Goal: Task Accomplishment & Management: Use online tool/utility

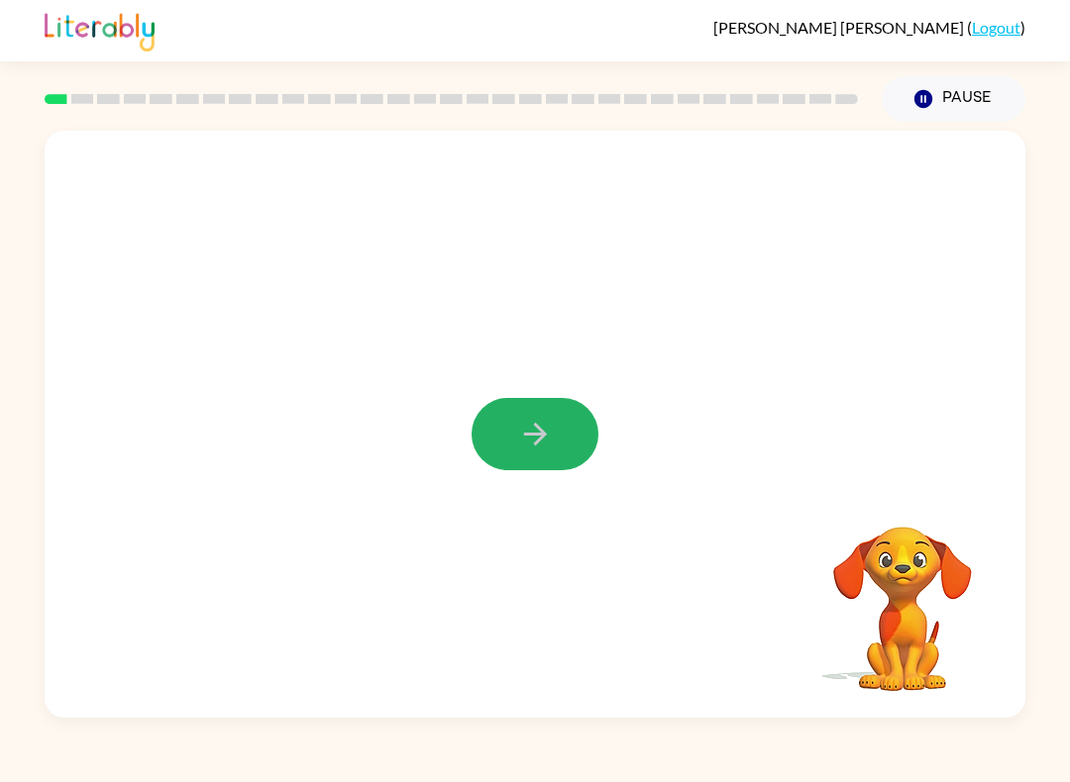
click at [504, 447] on button "button" at bounding box center [534, 434] width 127 height 72
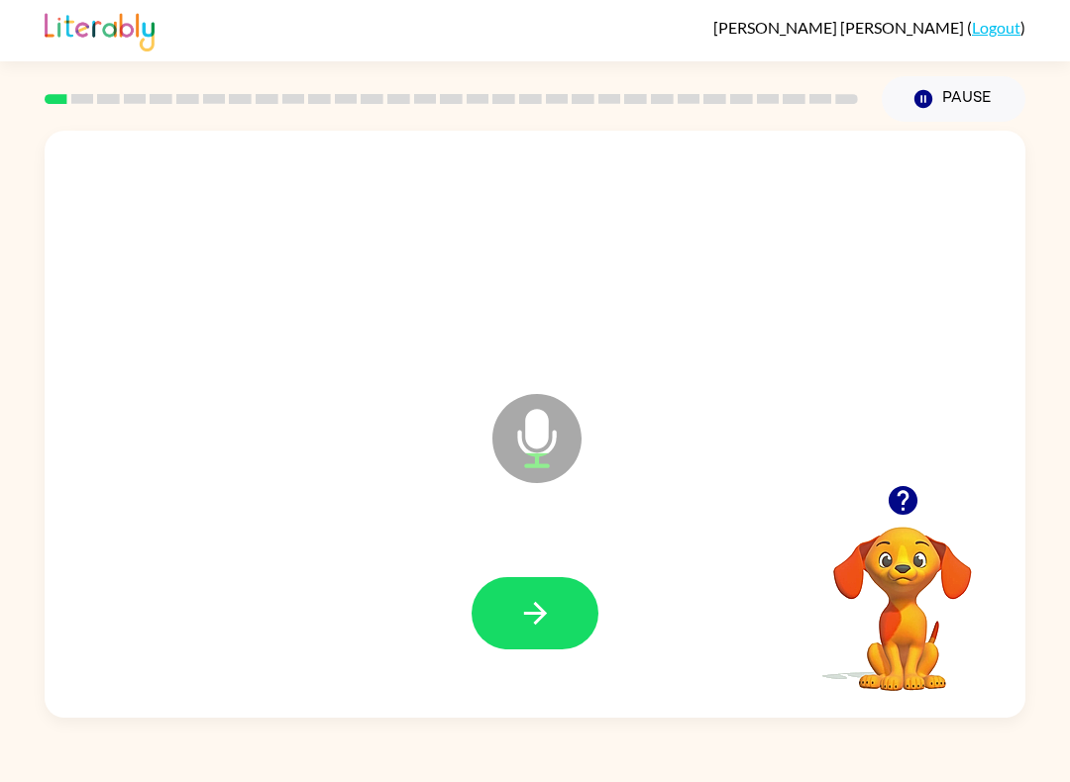
click at [537, 628] on icon "button" at bounding box center [535, 613] width 35 height 35
click at [546, 629] on icon "button" at bounding box center [535, 613] width 35 height 35
click at [554, 616] on button "button" at bounding box center [534, 613] width 127 height 72
click at [544, 612] on icon "button" at bounding box center [534, 613] width 23 height 23
click at [554, 616] on button "button" at bounding box center [534, 613] width 127 height 72
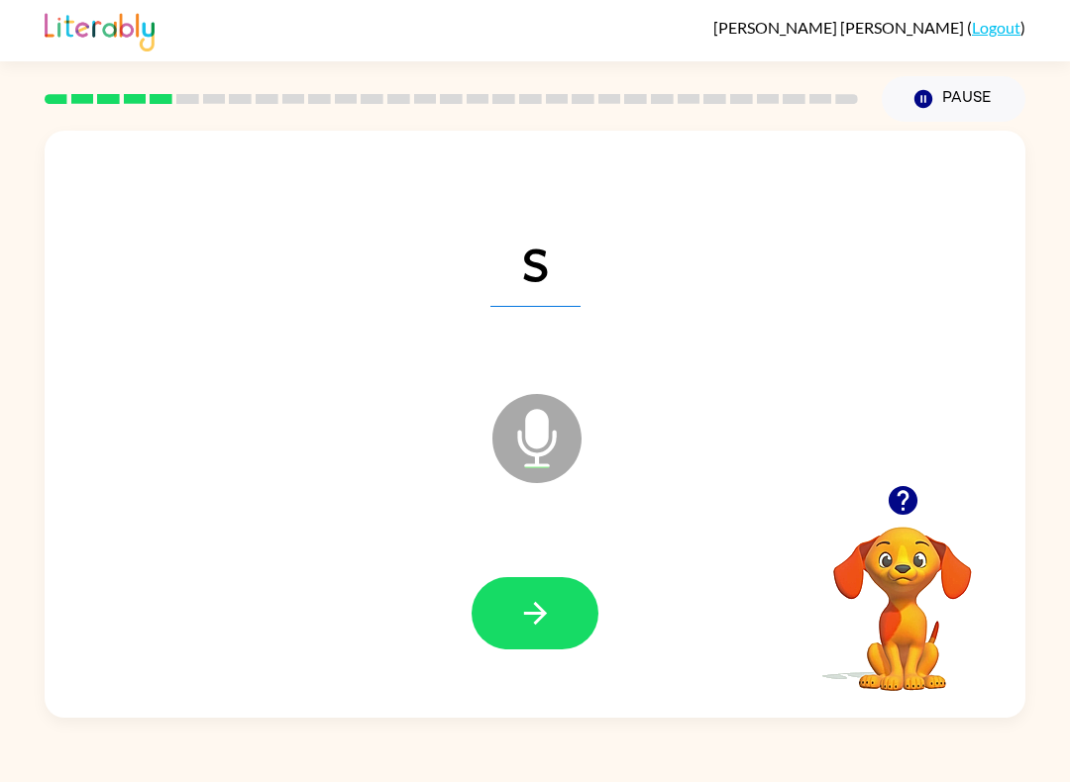
click at [540, 628] on icon "button" at bounding box center [535, 613] width 35 height 35
click at [531, 607] on icon "button" at bounding box center [535, 613] width 35 height 35
click at [545, 604] on icon "button" at bounding box center [535, 613] width 35 height 35
click at [543, 625] on icon "button" at bounding box center [535, 613] width 35 height 35
click at [551, 616] on icon "button" at bounding box center [535, 613] width 35 height 35
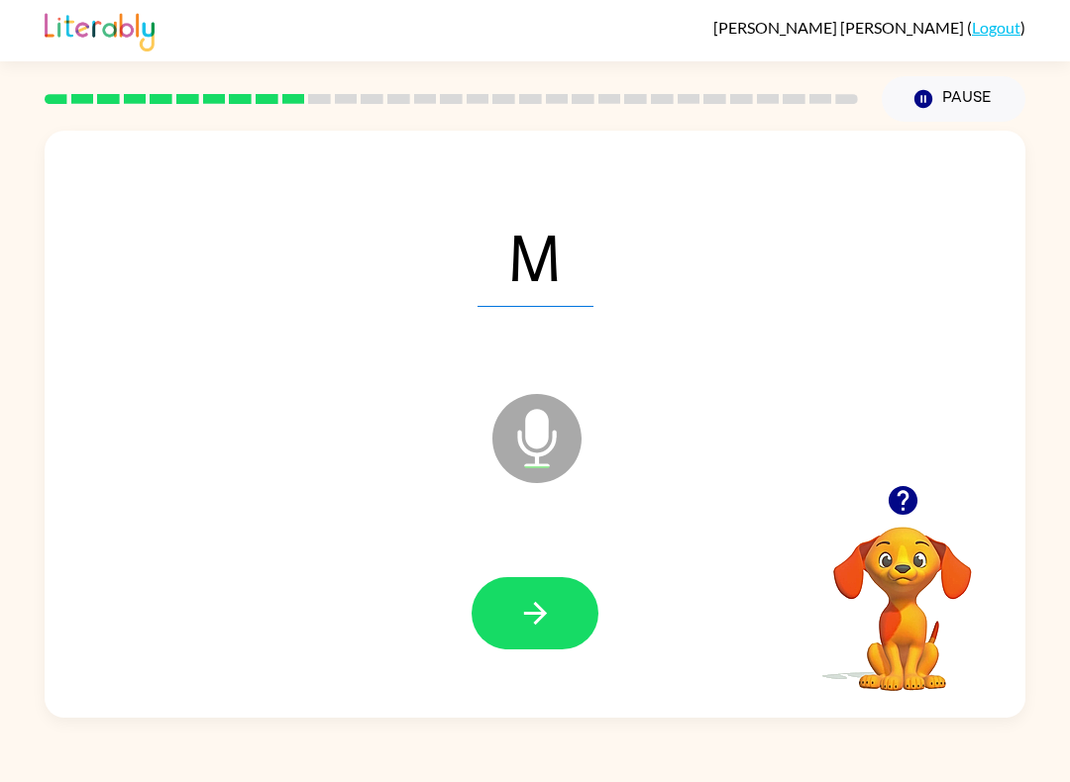
click at [553, 610] on button "button" at bounding box center [534, 613] width 127 height 72
click at [552, 621] on icon "button" at bounding box center [535, 613] width 35 height 35
click at [558, 626] on button "button" at bounding box center [534, 613] width 127 height 72
click at [550, 621] on icon "button" at bounding box center [535, 613] width 35 height 35
click at [510, 619] on button "button" at bounding box center [534, 613] width 127 height 72
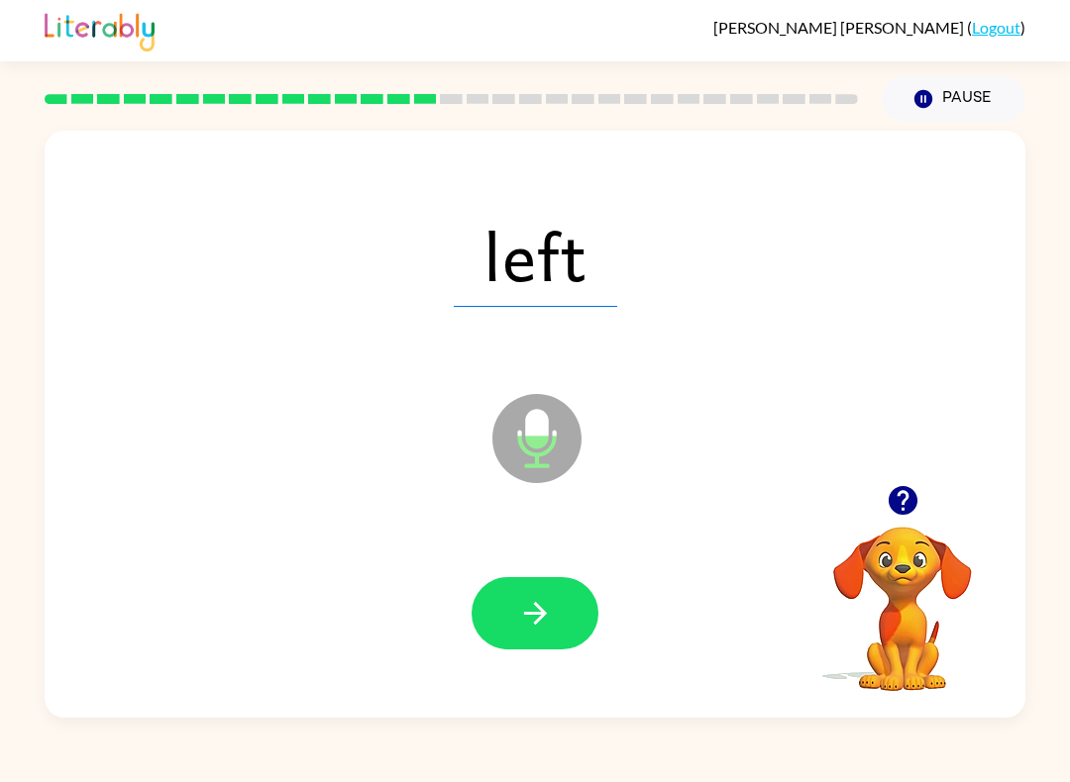
click at [573, 614] on button "button" at bounding box center [534, 613] width 127 height 72
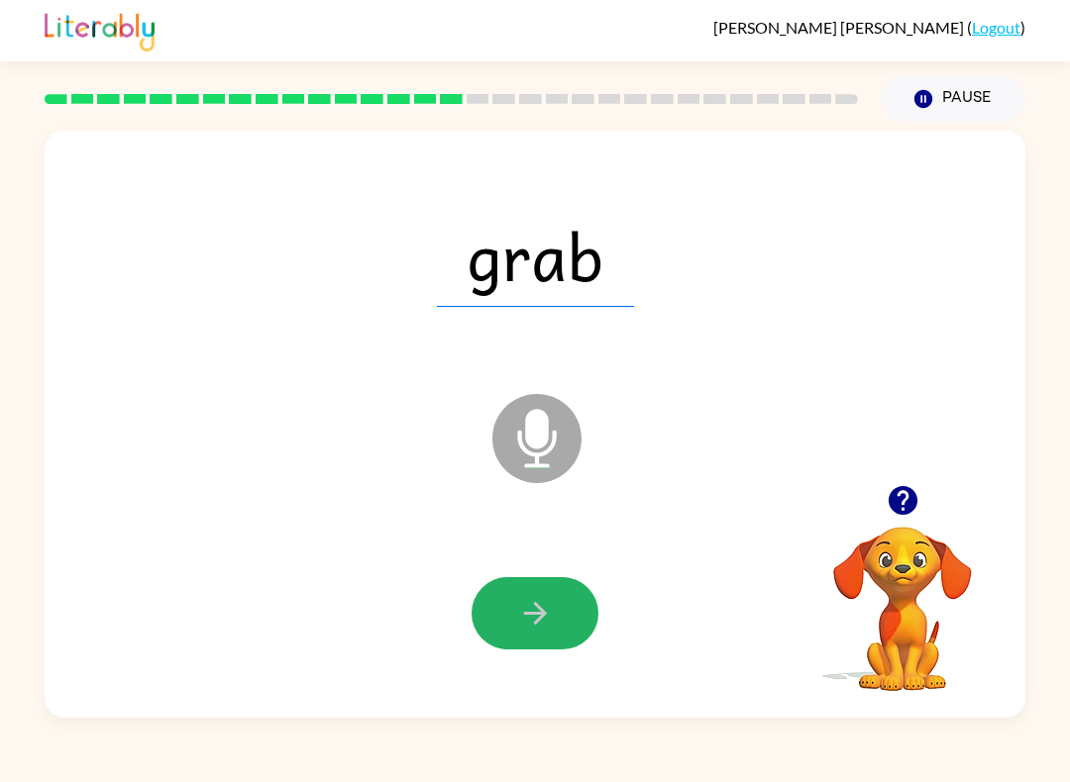
click at [548, 623] on icon "button" at bounding box center [535, 613] width 35 height 35
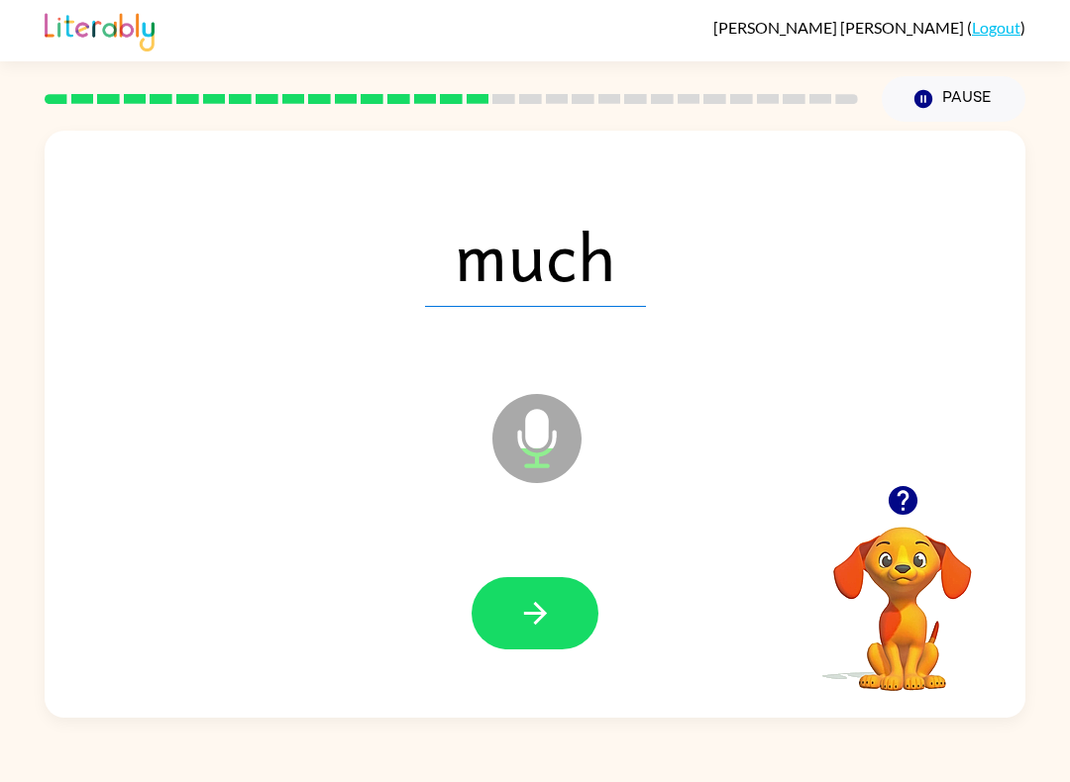
click at [551, 611] on icon "button" at bounding box center [535, 613] width 35 height 35
click at [550, 626] on icon "button" at bounding box center [535, 613] width 35 height 35
click at [551, 591] on button "button" at bounding box center [534, 613] width 127 height 72
click at [548, 612] on icon "button" at bounding box center [535, 613] width 35 height 35
click at [533, 609] on icon "button" at bounding box center [535, 613] width 35 height 35
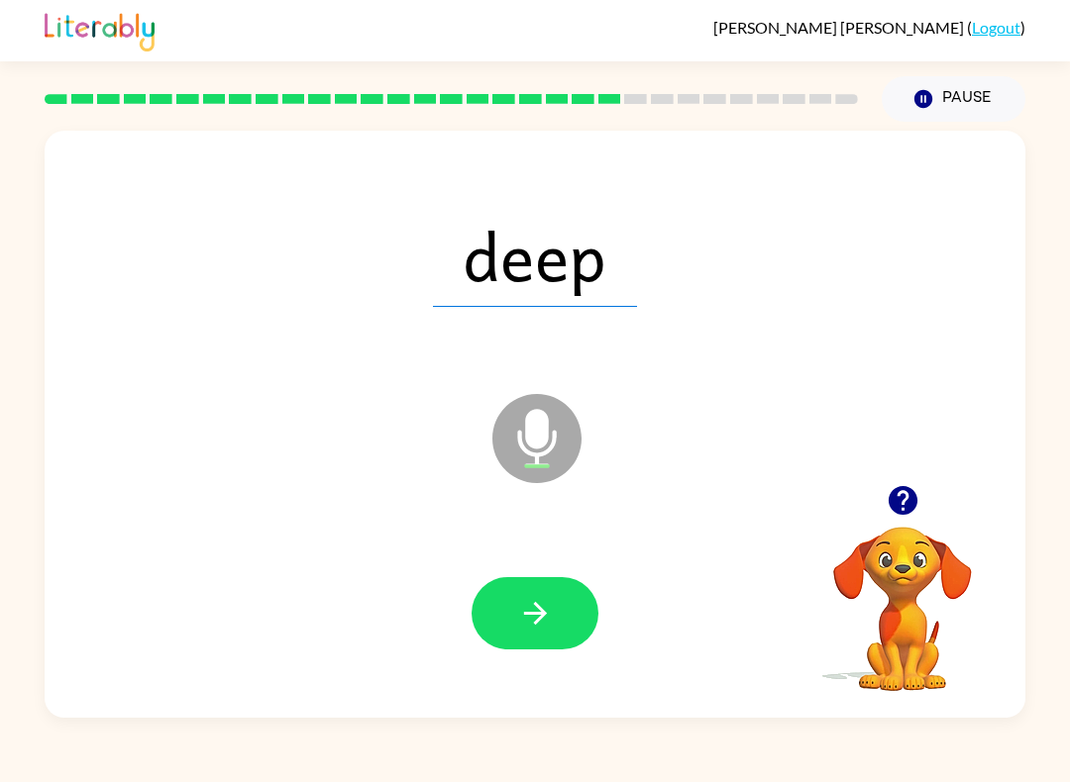
click at [557, 612] on button "button" at bounding box center [534, 613] width 127 height 72
click at [544, 626] on icon "button" at bounding box center [535, 613] width 35 height 35
click at [541, 614] on icon "button" at bounding box center [534, 613] width 23 height 23
click at [553, 624] on button "button" at bounding box center [534, 613] width 127 height 72
click at [536, 610] on icon "button" at bounding box center [535, 613] width 35 height 35
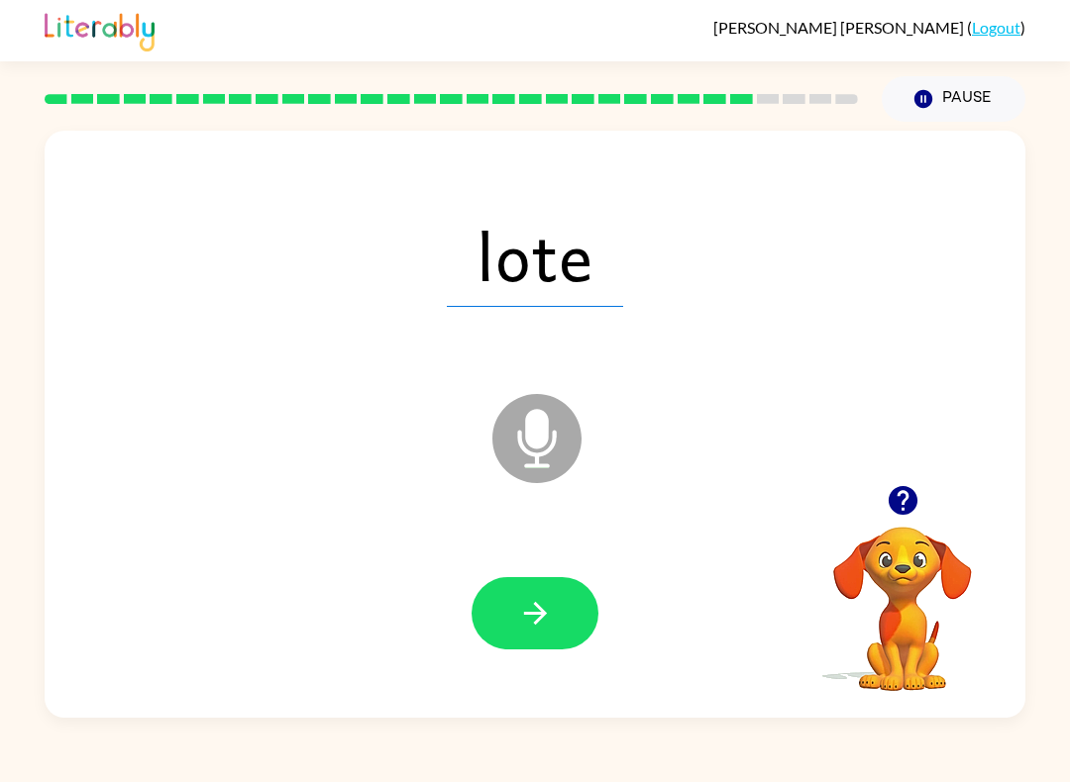
click at [560, 609] on button "button" at bounding box center [534, 613] width 127 height 72
click at [552, 614] on icon "button" at bounding box center [535, 613] width 35 height 35
click at [539, 619] on icon "button" at bounding box center [534, 613] width 23 height 23
click at [550, 597] on icon "button" at bounding box center [535, 613] width 35 height 35
